Goal: Find specific page/section: Find specific page/section

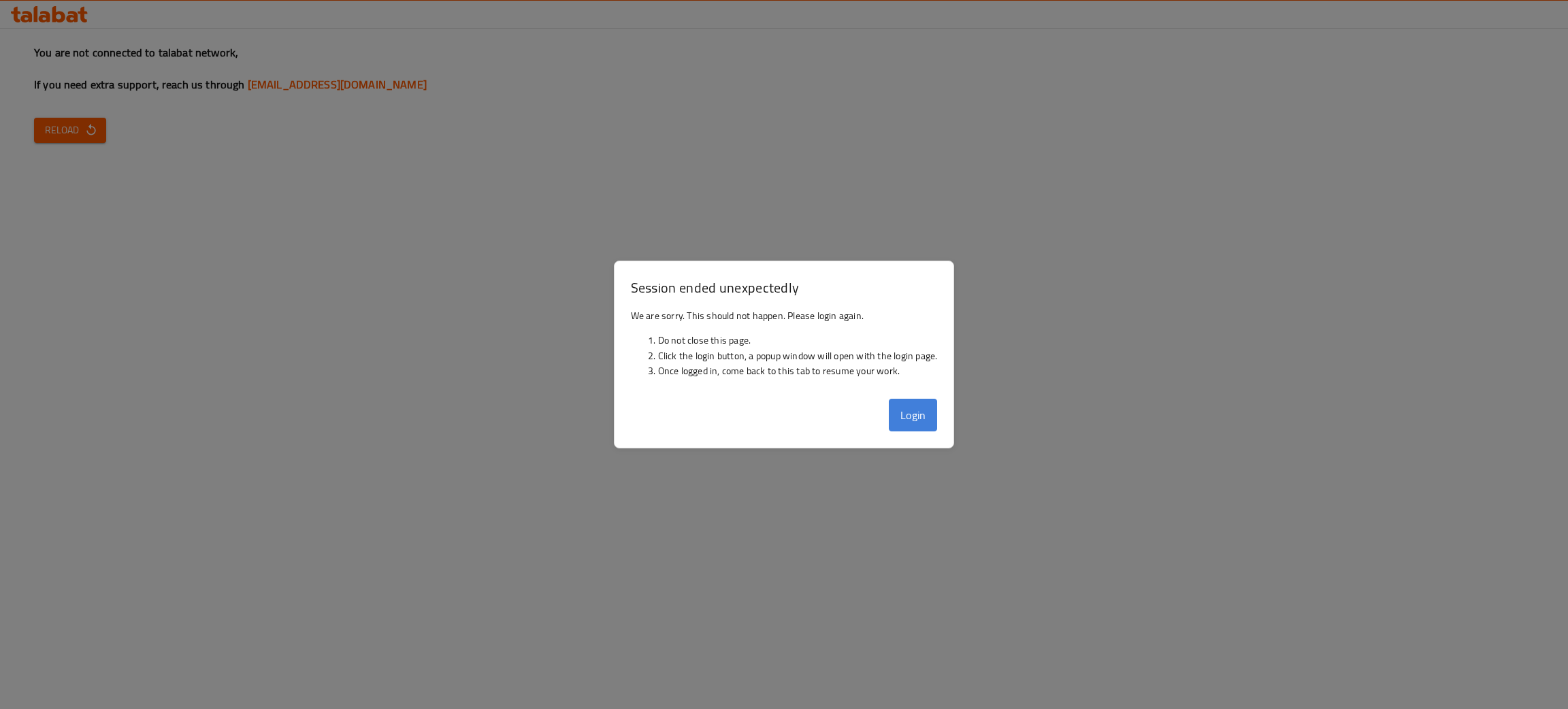
click at [915, 416] on button "Login" at bounding box center [913, 415] width 49 height 32
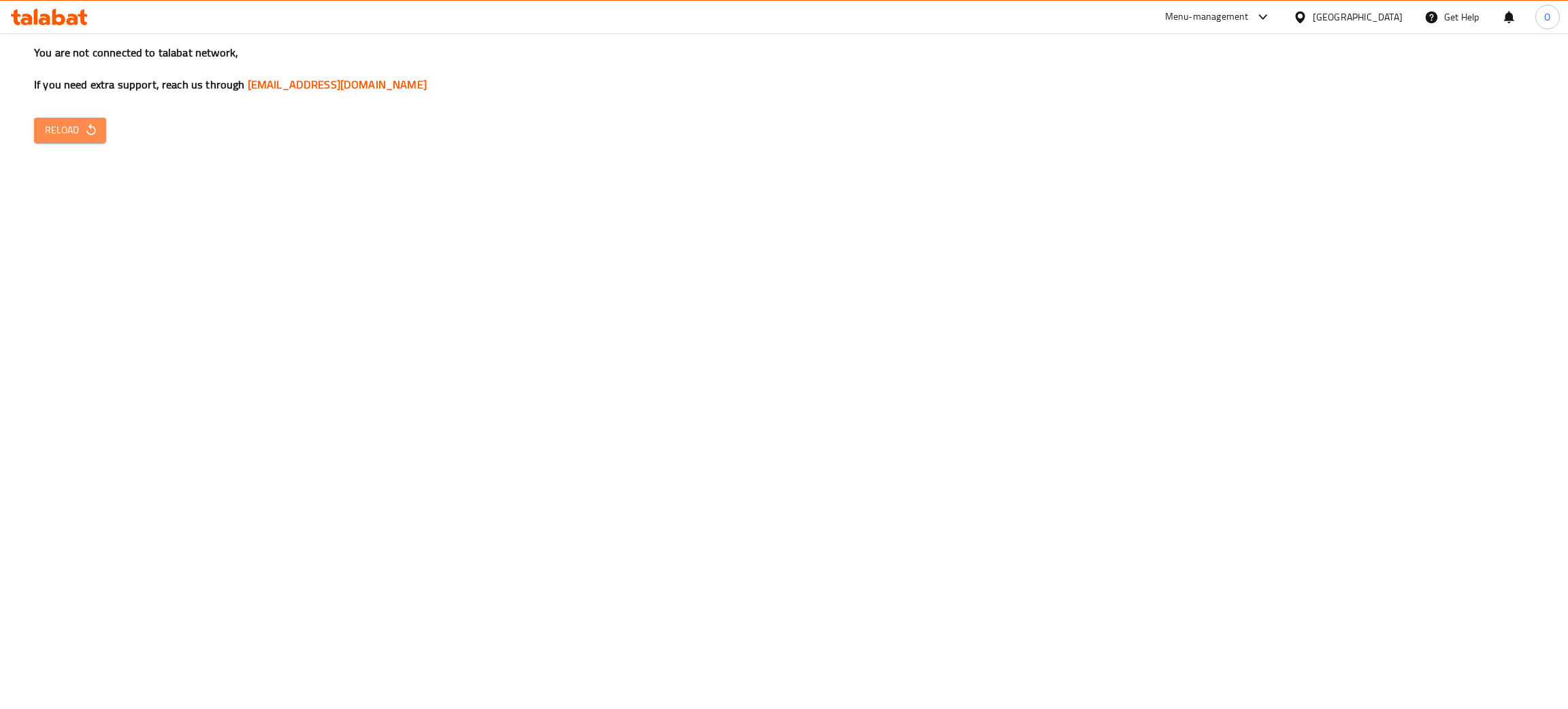
click at [86, 136] on icon "button" at bounding box center [91, 130] width 14 height 14
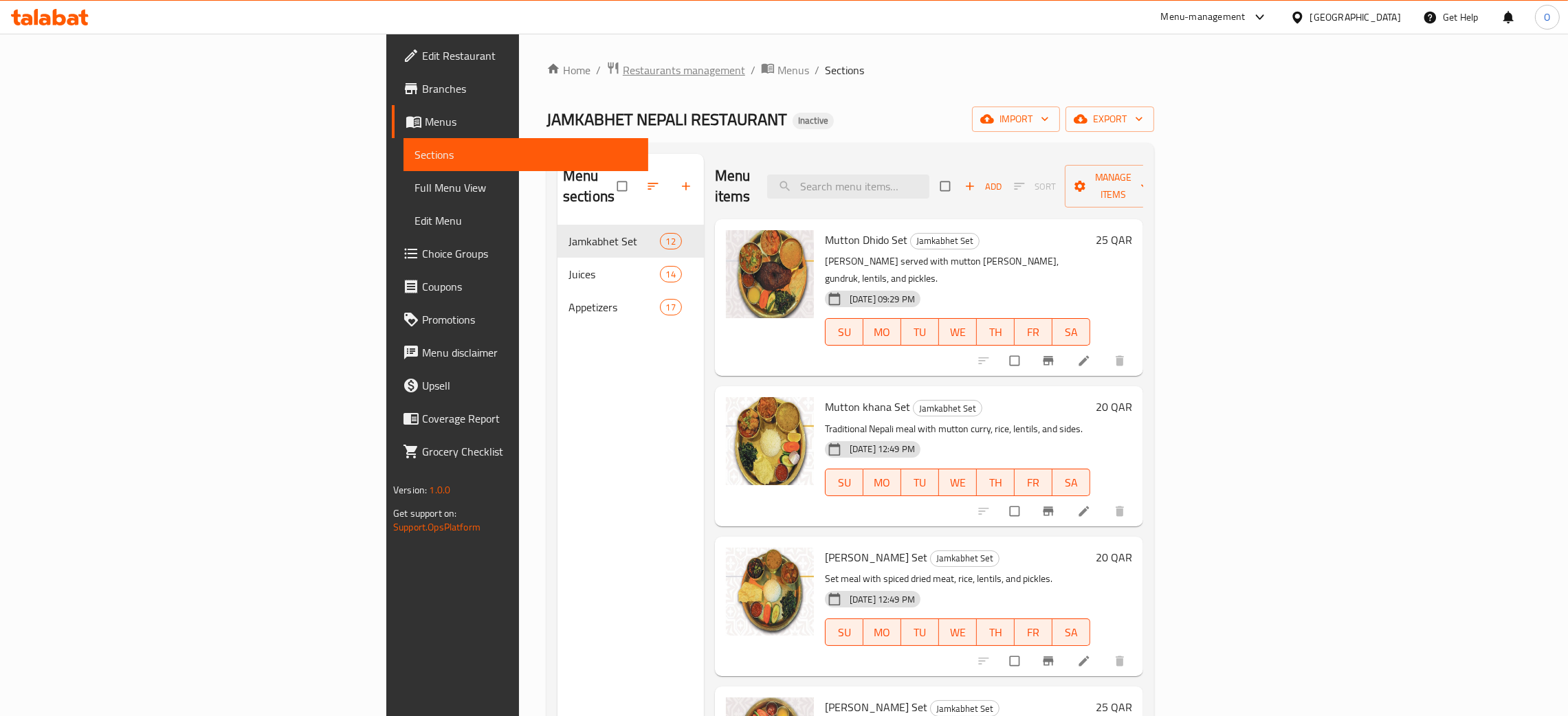
click at [623, 72] on span "Restaurants management" at bounding box center [684, 70] width 122 height 17
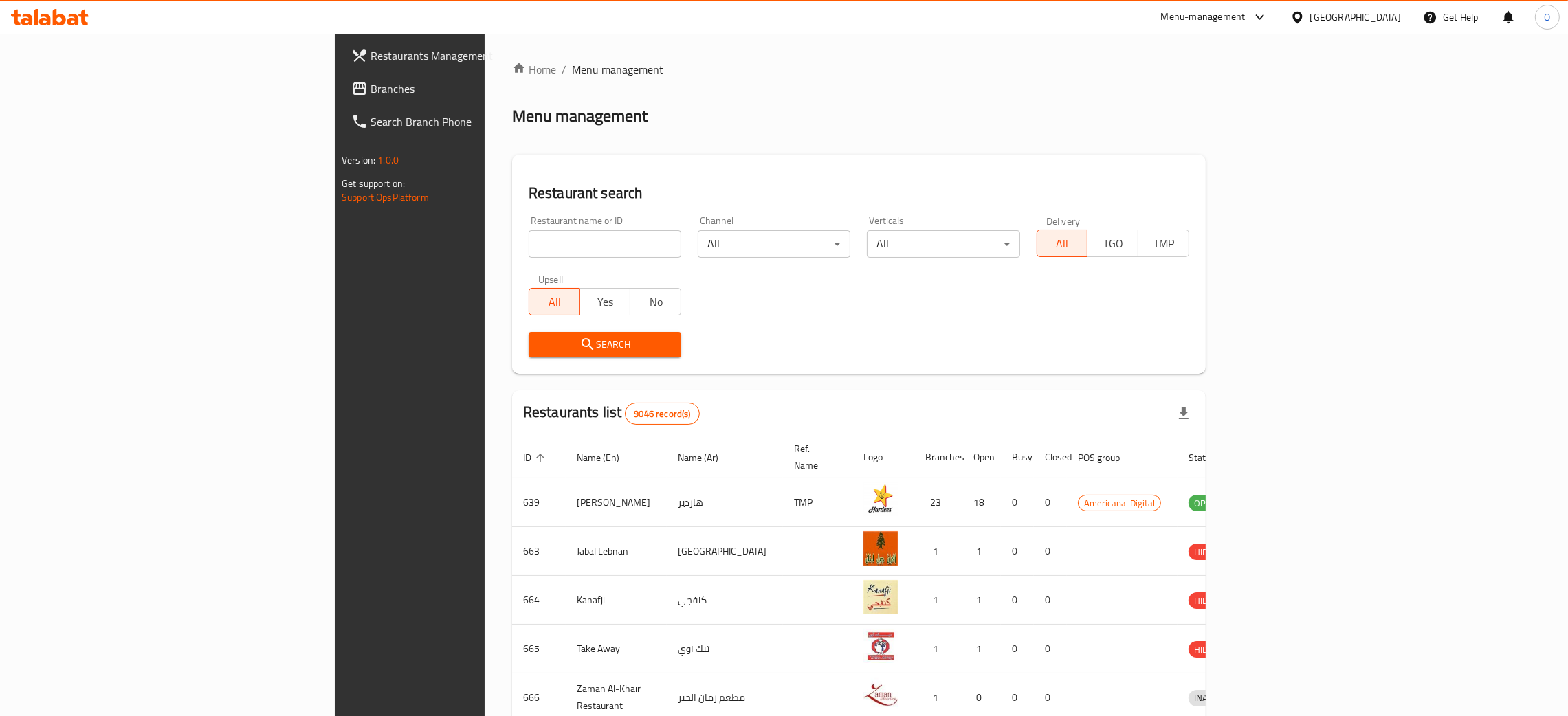
click at [1245, 23] on div "Menu-management" at bounding box center [1203, 17] width 84 height 17
click at [1164, 158] on div "Catalog" at bounding box center [1157, 155] width 53 height 31
